Goal: Task Accomplishment & Management: Manage account settings

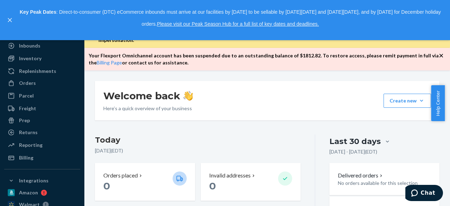
click at [442, 54] on icon "button" at bounding box center [441, 55] width 7 height 7
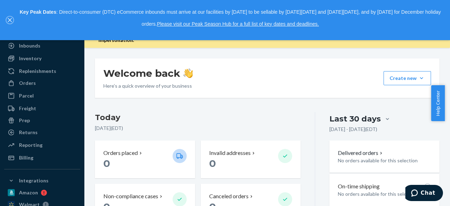
click at [13, 19] on button "close," at bounding box center [9, 20] width 7 height 7
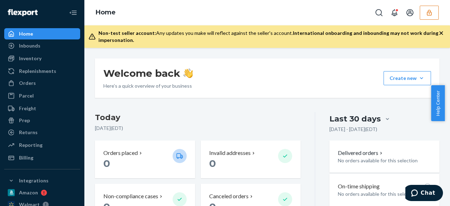
click at [428, 9] on icon "button" at bounding box center [429, 12] width 7 height 7
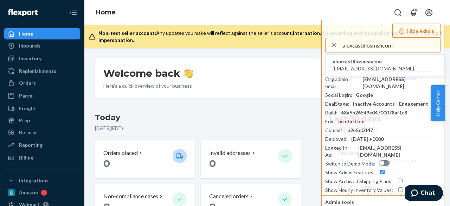
type input "alexcastillosmsncom"
click at [374, 61] on span "alexcastillosmsncom" at bounding box center [374, 61] width 82 height 7
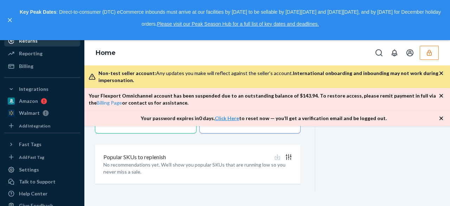
scroll to position [145, 0]
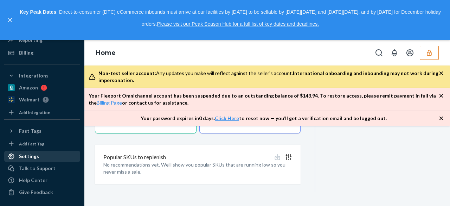
click at [39, 152] on div "Settings" at bounding box center [42, 156] width 75 height 10
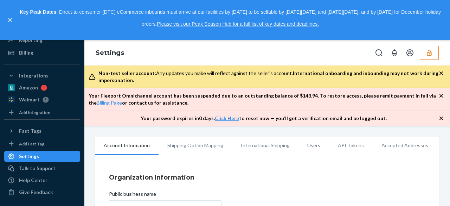
click at [313, 144] on li "Users" at bounding box center [314, 145] width 31 height 18
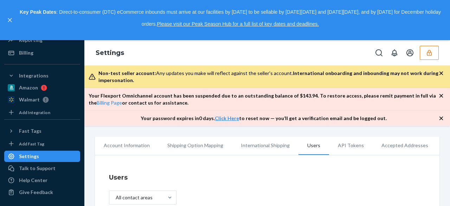
click at [426, 55] on icon "button" at bounding box center [429, 52] width 7 height 7
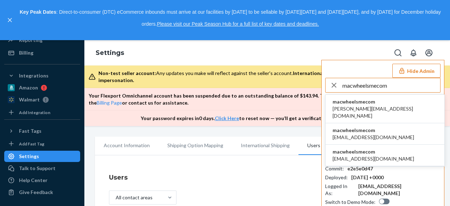
type input "macwheelsmecom"
click at [380, 106] on li "macwheelsmecom chris@audina.net" at bounding box center [385, 109] width 119 height 28
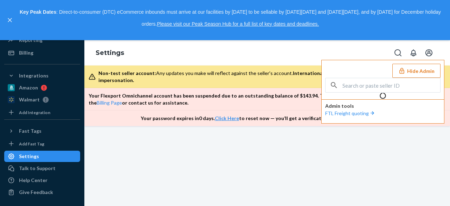
scroll to position [145, 0]
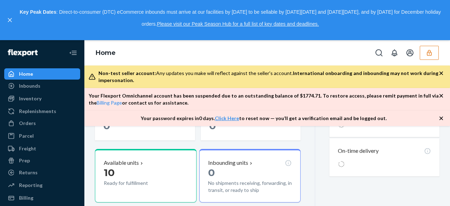
scroll to position [191, 0]
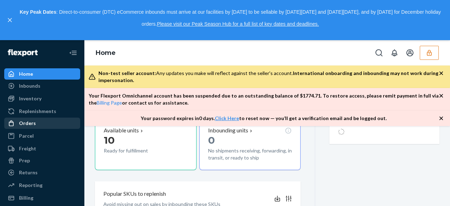
click at [34, 123] on div "Orders" at bounding box center [27, 123] width 17 height 7
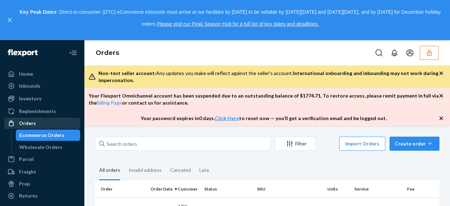
click at [40, 121] on div "Orders" at bounding box center [42, 123] width 75 height 10
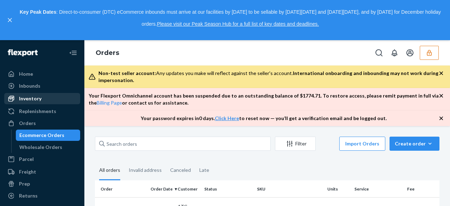
click at [36, 96] on div "Inventory" at bounding box center [30, 98] width 23 height 7
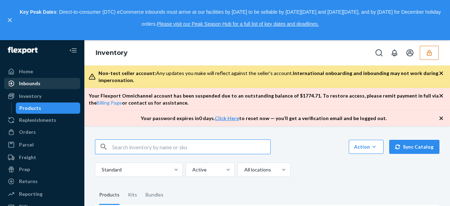
scroll to position [2, 0]
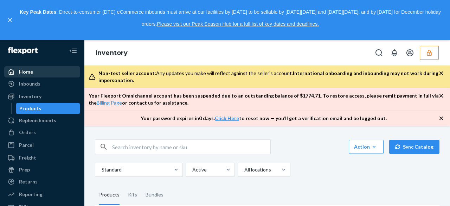
click at [21, 75] on div "Home" at bounding box center [26, 71] width 14 height 7
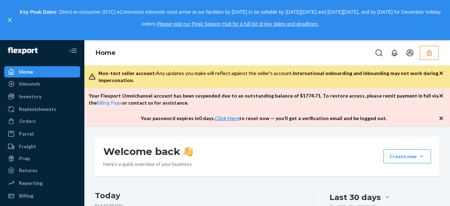
click at [426, 55] on icon "button" at bounding box center [429, 52] width 7 height 7
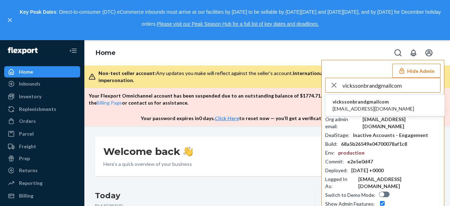
type input "vickssonbrandgmailcom"
click at [384, 107] on span "vicksson.brand@gmail.com" at bounding box center [374, 108] width 82 height 7
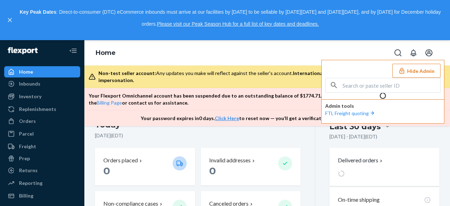
scroll to position [102, 0]
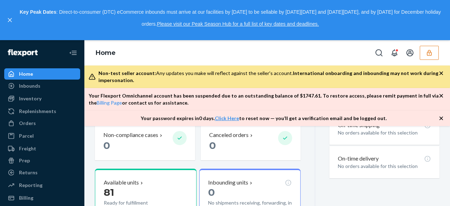
scroll to position [170, 0]
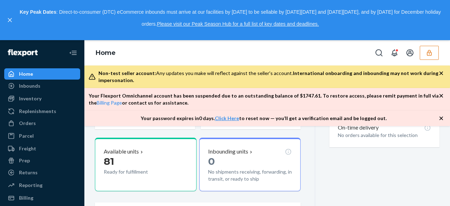
click at [423, 51] on button "button" at bounding box center [429, 53] width 19 height 14
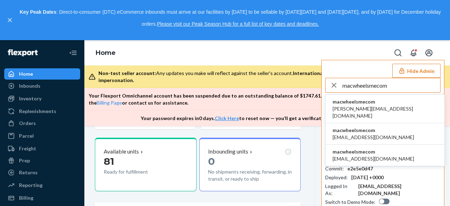
type input "macwheelsmecom"
click at [354, 101] on span "macwheelsmecom" at bounding box center [385, 101] width 105 height 7
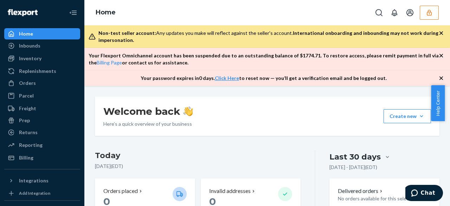
drag, startPoint x: 419, startPoint y: 8, endPoint x: 425, endPoint y: 12, distance: 6.8
click at [425, 12] on div at bounding box center [405, 13] width 67 height 14
click at [425, 12] on button "button" at bounding box center [429, 13] width 19 height 14
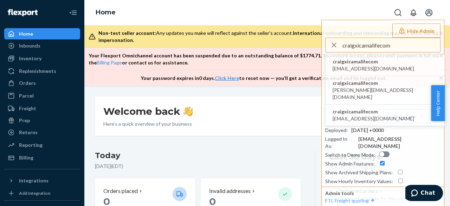
type input "craigxicamalifecom"
click at [367, 62] on span "craigxicamalifecom" at bounding box center [374, 61] width 82 height 7
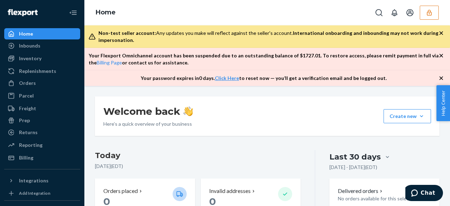
click at [429, 13] on icon "button" at bounding box center [429, 12] width 7 height 7
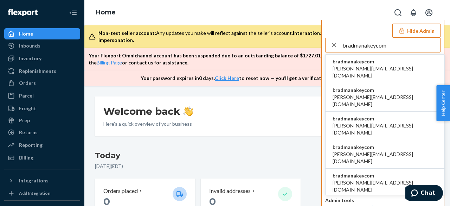
type input "bradmanakeycom"
click at [368, 64] on span "bradmanakeycom" at bounding box center [385, 61] width 105 height 7
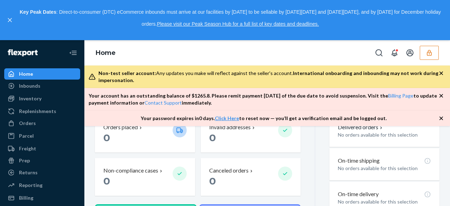
scroll to position [103, 0]
click at [37, 122] on div "Orders" at bounding box center [42, 123] width 75 height 10
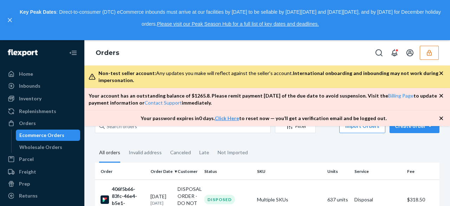
scroll to position [6, 0]
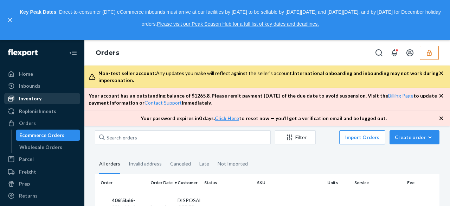
click at [39, 101] on div "Inventory" at bounding box center [30, 98] width 23 height 7
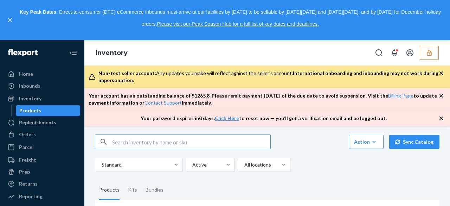
scroll to position [1, 0]
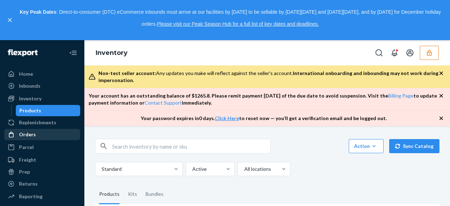
click at [43, 135] on div "Orders" at bounding box center [42, 134] width 75 height 10
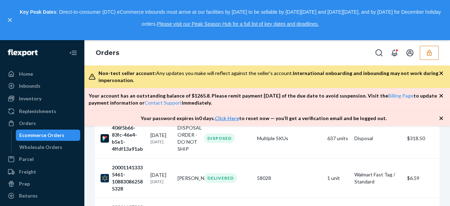
scroll to position [73, 0]
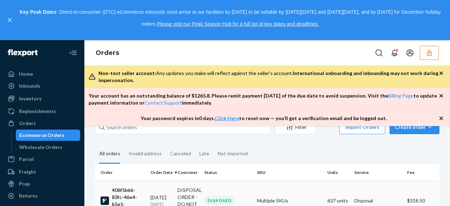
scroll to position [16, 0]
click at [433, 52] on button "button" at bounding box center [429, 53] width 19 height 14
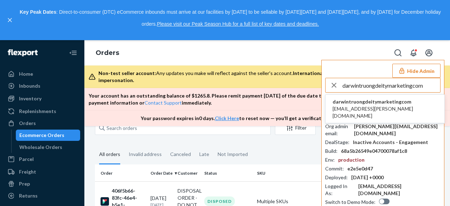
type input "darwintruongdeitymarketingcom"
click at [380, 100] on span "darwintruongdeitymarketingcom" at bounding box center [385, 101] width 105 height 7
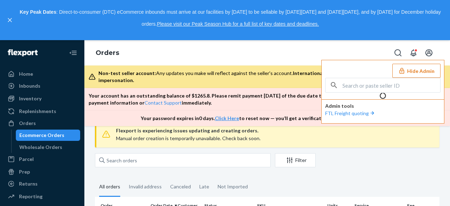
scroll to position [48, 0]
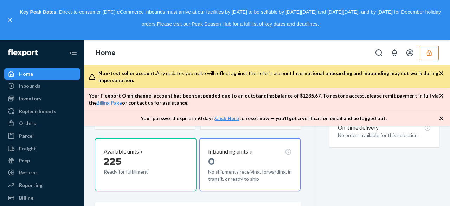
scroll to position [169, 0]
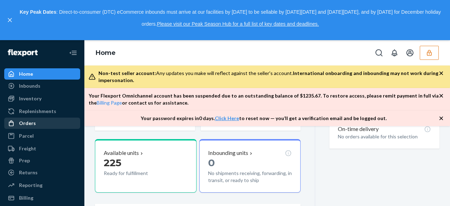
click at [30, 123] on div "Orders" at bounding box center [27, 123] width 17 height 7
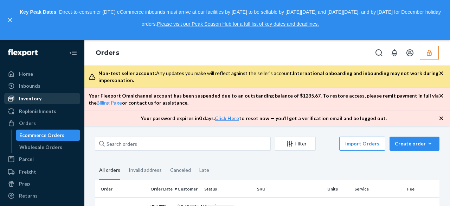
click at [38, 97] on div "Inventory" at bounding box center [30, 98] width 23 height 7
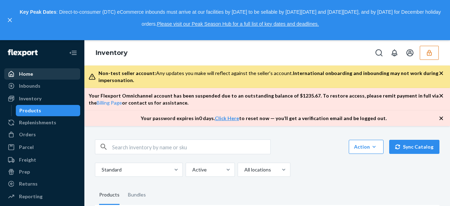
click at [49, 75] on div "Home" at bounding box center [42, 74] width 75 height 10
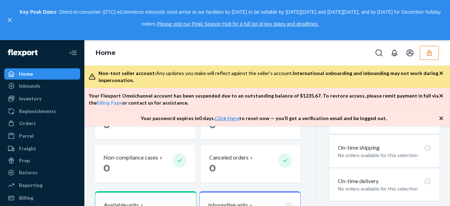
scroll to position [118, 0]
click at [126, 160] on p "0" at bounding box center [135, 166] width 64 height 13
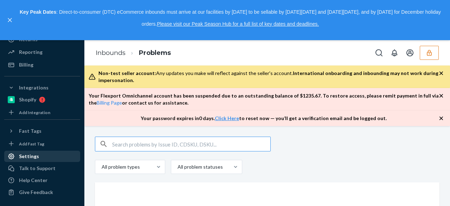
click at [21, 154] on div "Settings" at bounding box center [29, 156] width 20 height 7
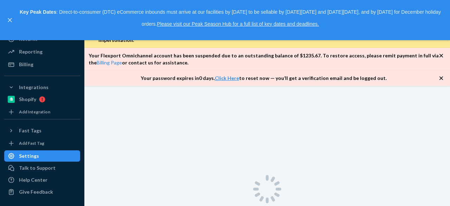
scroll to position [133, 0]
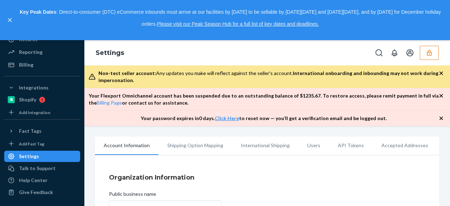
click at [302, 148] on li "Users" at bounding box center [314, 145] width 31 height 18
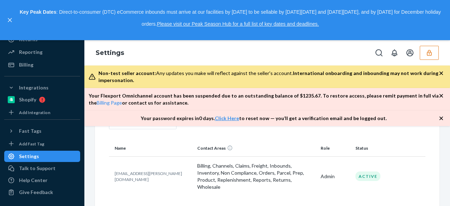
scroll to position [79, 0]
